Goal: Task Accomplishment & Management: Manage account settings

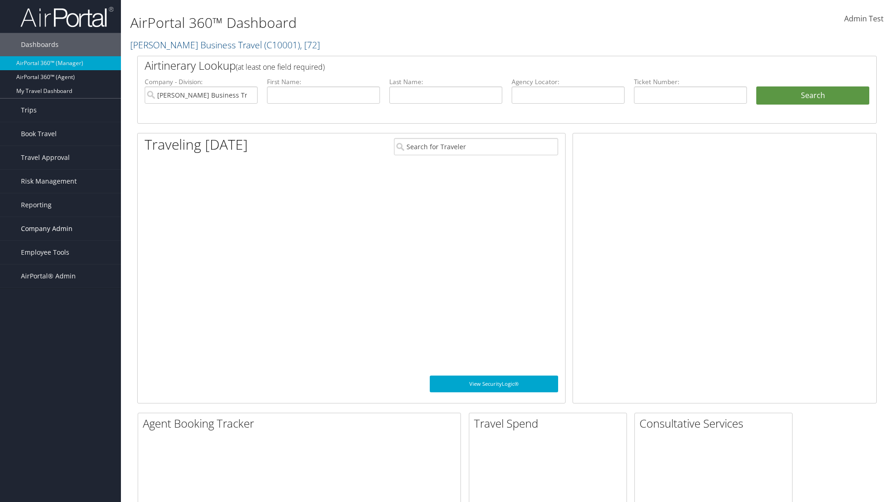
click at [60, 229] on span "Company Admin" at bounding box center [47, 228] width 52 height 23
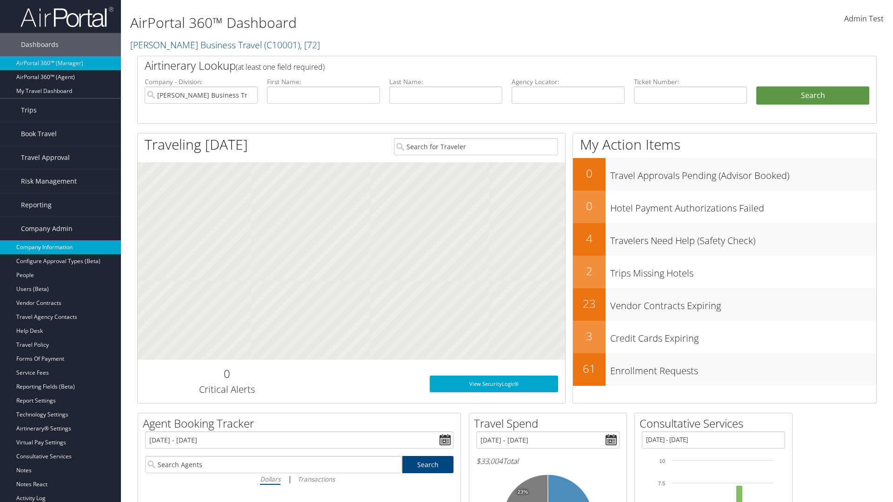
click at [60, 247] on link "Company Information" at bounding box center [60, 247] width 121 height 14
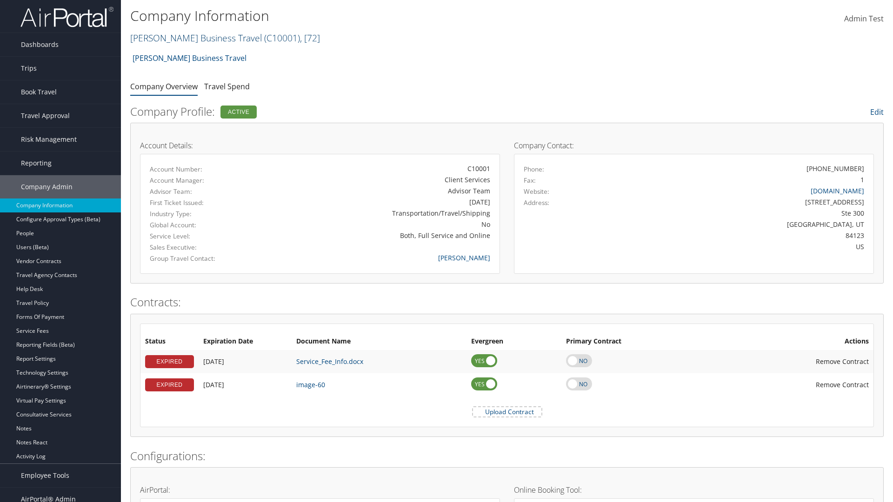
click at [192, 38] on link "Christopherson Business Travel ( C10001 ) , [ 72 ]" at bounding box center [225, 38] width 190 height 13
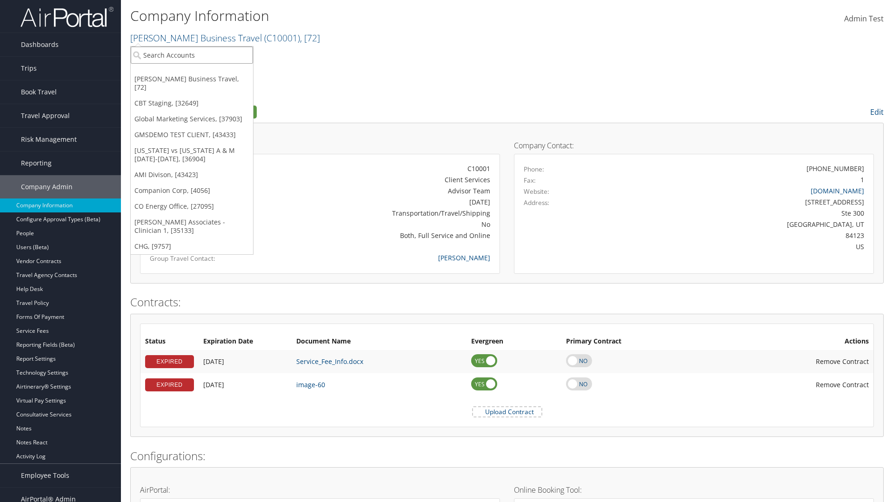
click at [192, 55] on input "search" at bounding box center [192, 54] width 122 height 17
type input "CBTSTG"
click at [192, 72] on div "CBT Staging (CBTSTG), [32649]" at bounding box center [192, 72] width 133 height 8
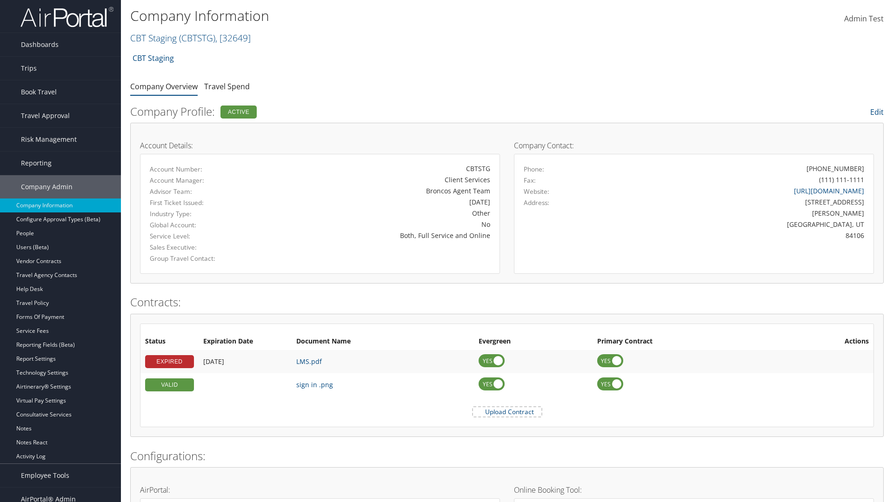
scroll to position [442, 0]
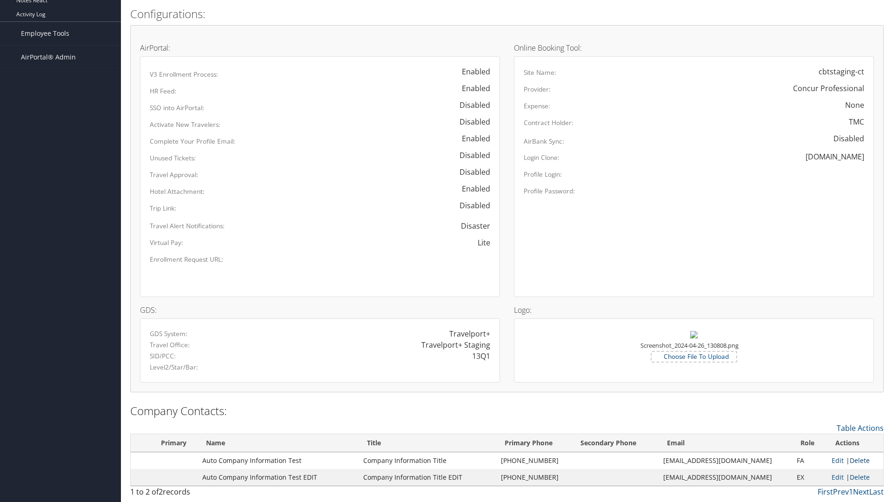
click at [856, 460] on link "Delete" at bounding box center [860, 460] width 20 height 9
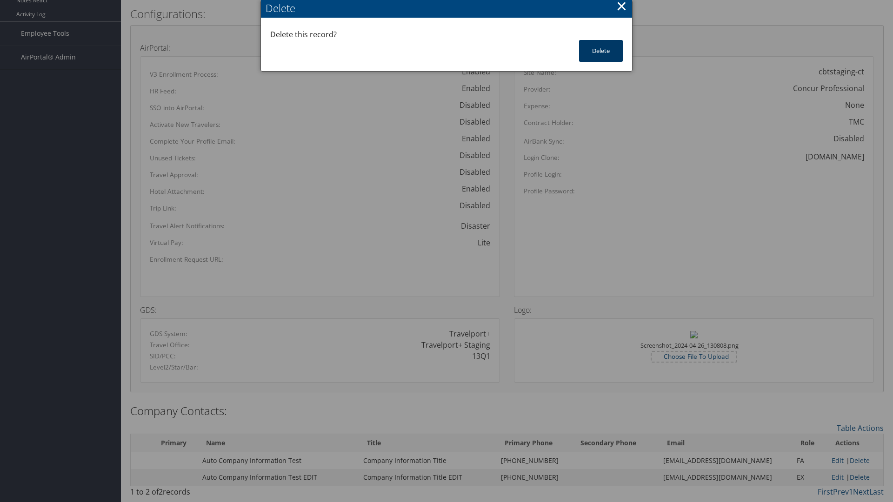
click at [601, 51] on button "Delete" at bounding box center [601, 51] width 44 height 22
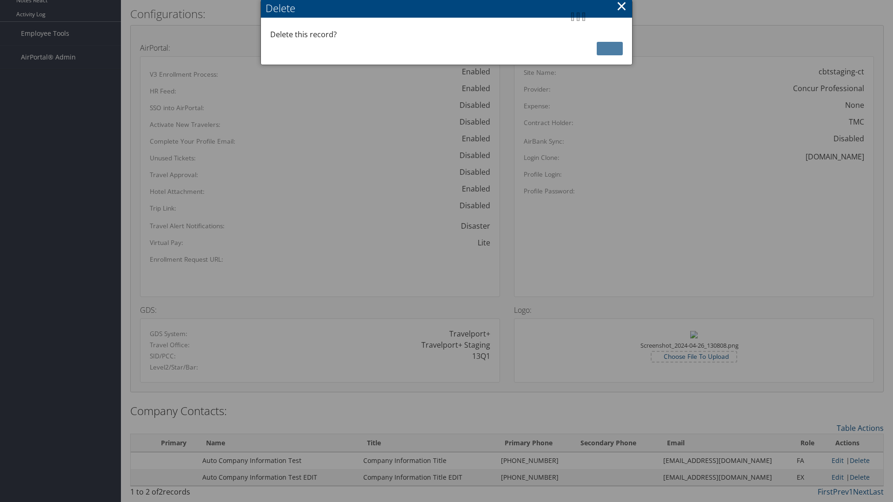
scroll to position [432, 0]
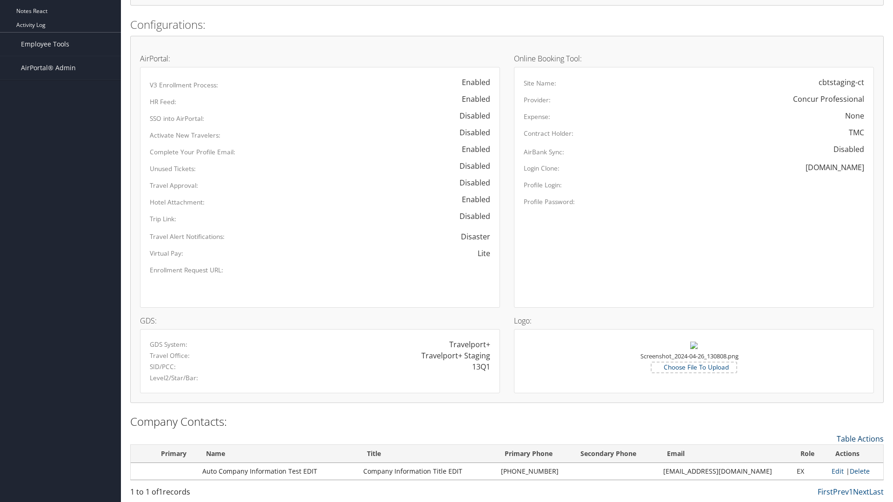
click at [860, 438] on link "Table Actions" at bounding box center [860, 439] width 47 height 10
click at [822, 453] on link "New Contact" at bounding box center [822, 453] width 122 height 16
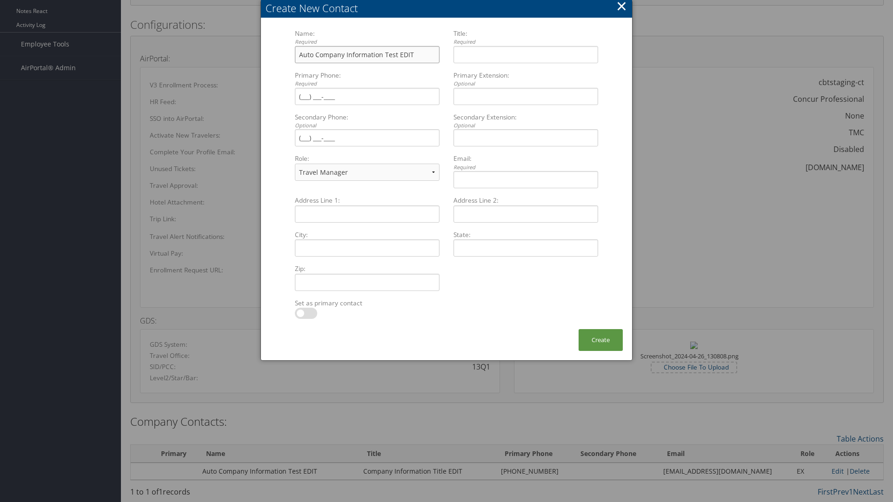
type input "Auto Company Information Test EDIT"
type input "Company Information Title EDIT"
type input "[PHONE_NUMBER]"
select select "EX"
type input "[PHONE_NUMBER]"
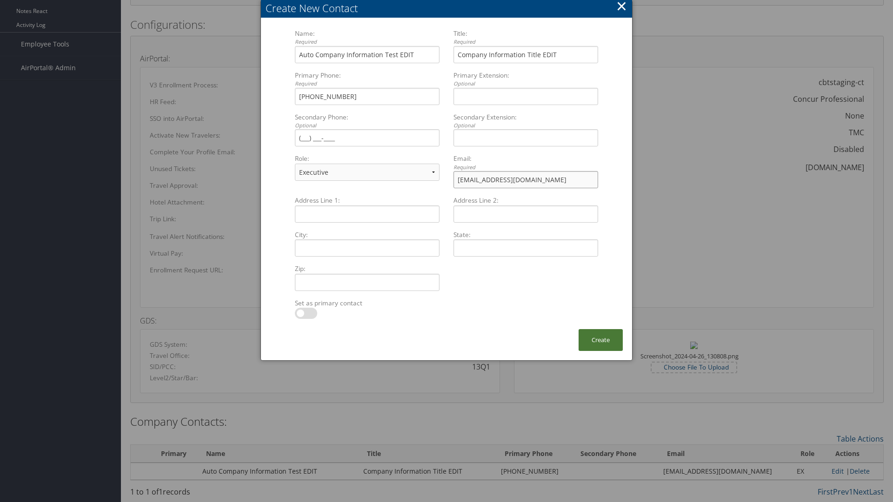
type input "[EMAIL_ADDRESS][DOMAIN_NAME]"
click at [600, 340] on button "Create" at bounding box center [600, 340] width 44 height 22
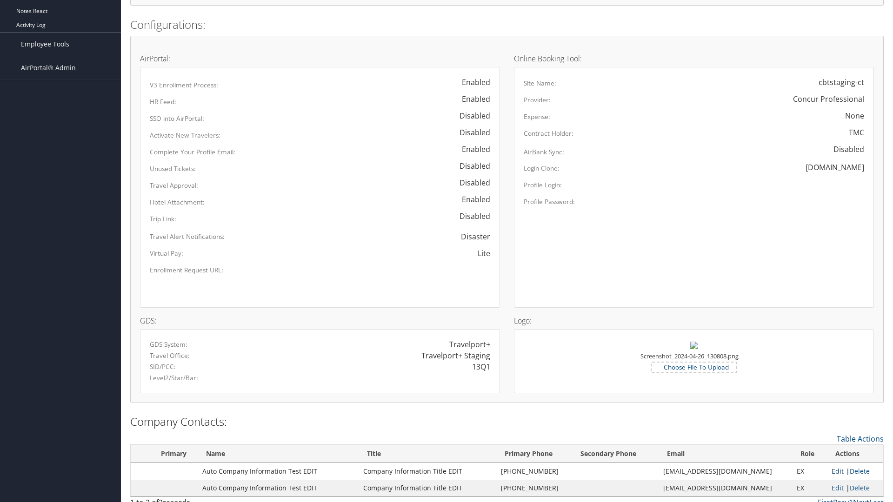
click at [832, 471] on link "Edit" at bounding box center [837, 471] width 12 height 9
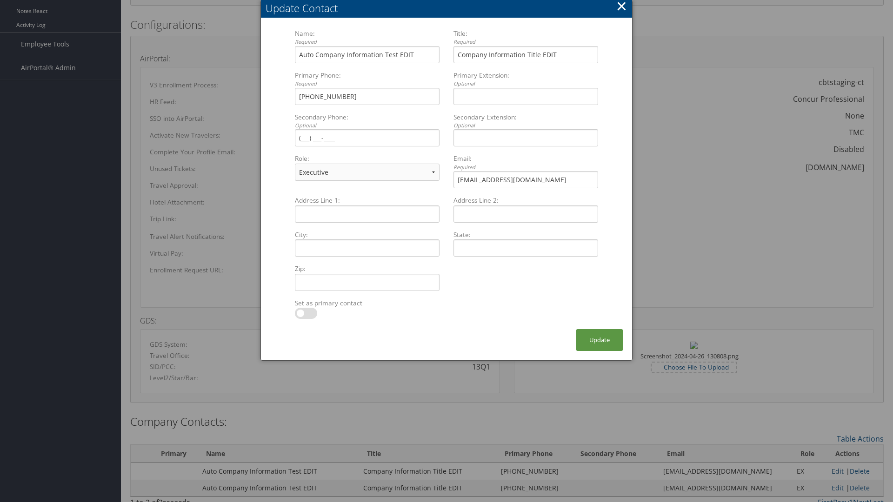
select select "FA"
click at [599, 340] on button "Update" at bounding box center [599, 340] width 46 height 22
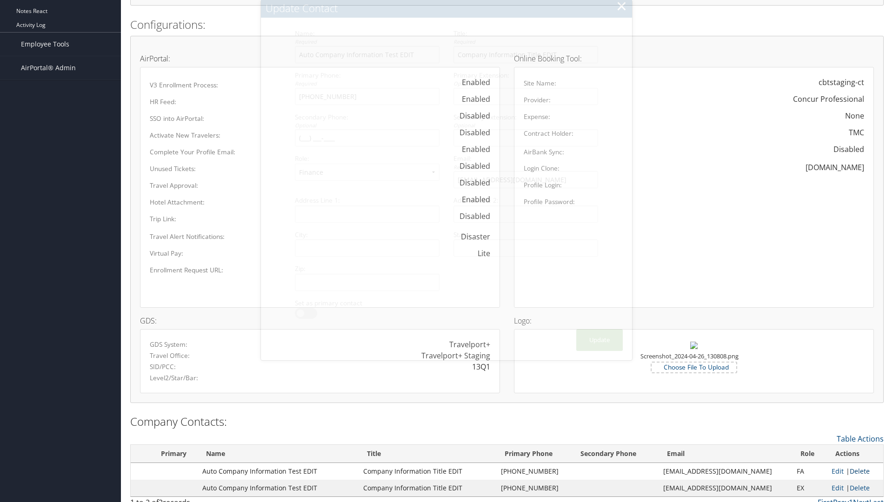
click at [856, 471] on link "Delete" at bounding box center [860, 471] width 20 height 9
